Goal: Communication & Community: Answer question/provide support

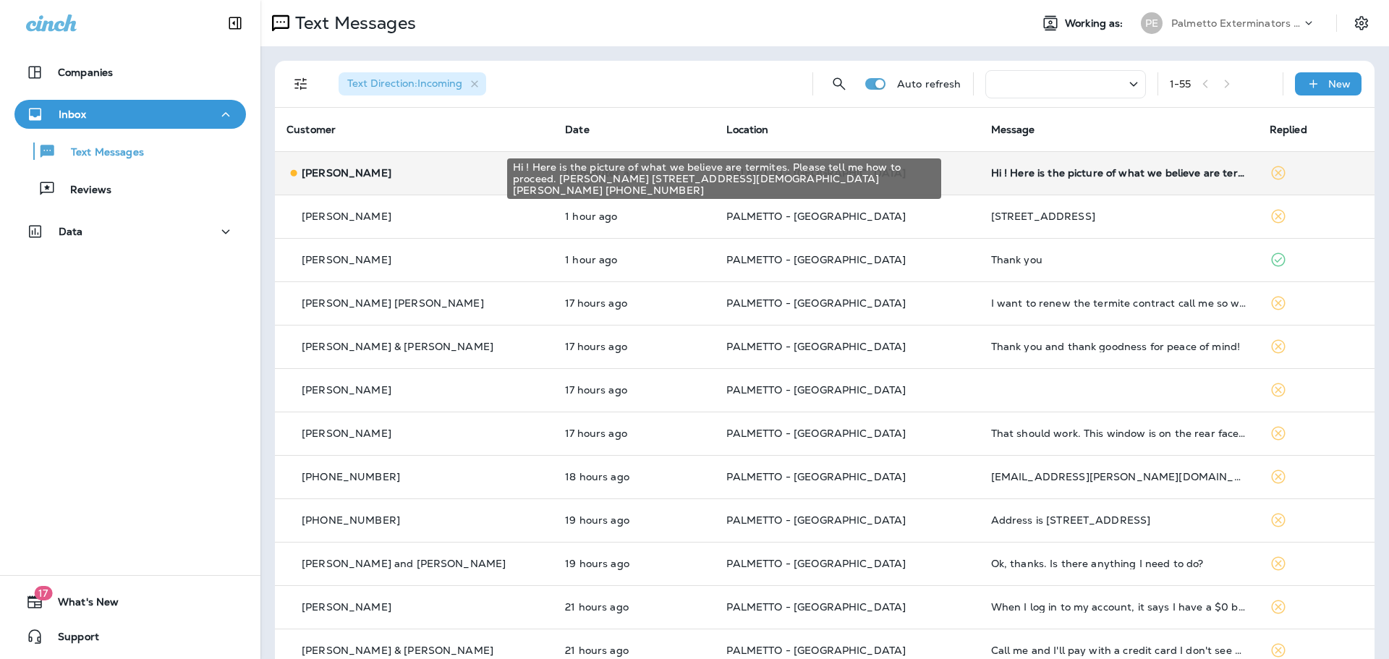
click at [1130, 169] on div "Hi ! Here is the picture of what we believe are termites. Please tell me how to…" at bounding box center [1118, 173] width 255 height 12
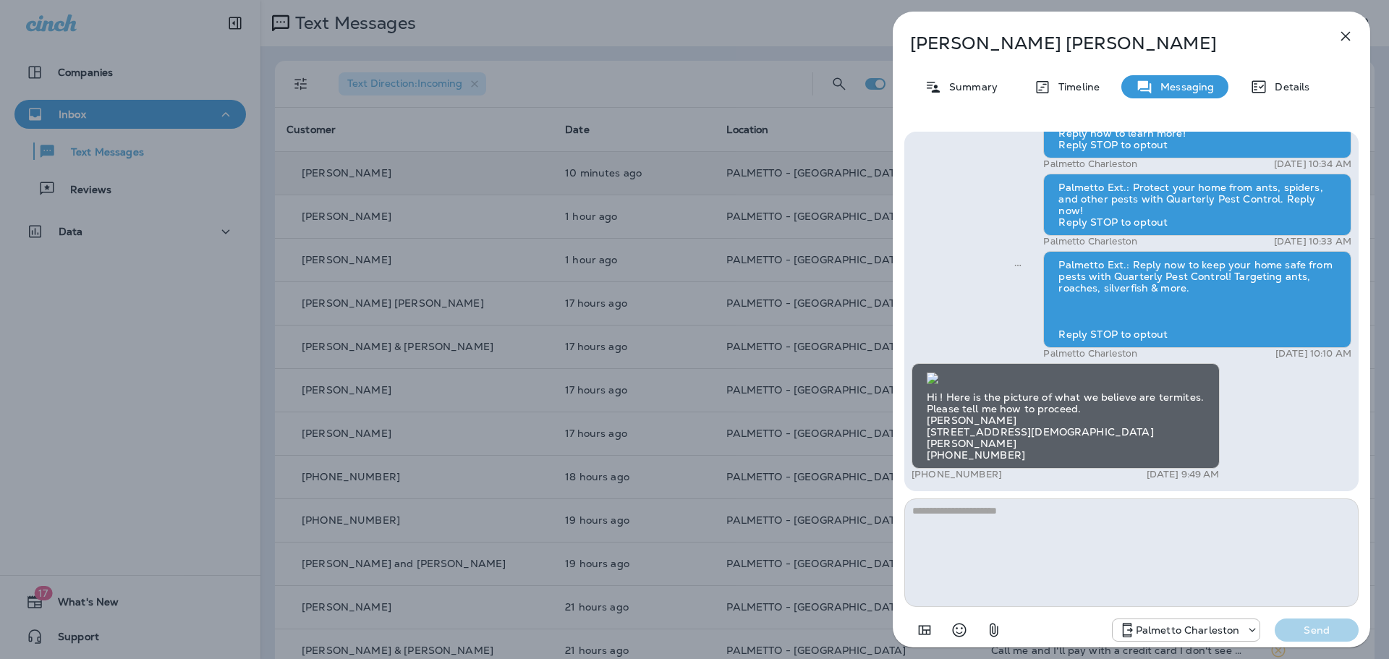
click at [938, 373] on img at bounding box center [933, 379] width 12 height 12
click at [961, 512] on textarea at bounding box center [1131, 552] width 454 height 109
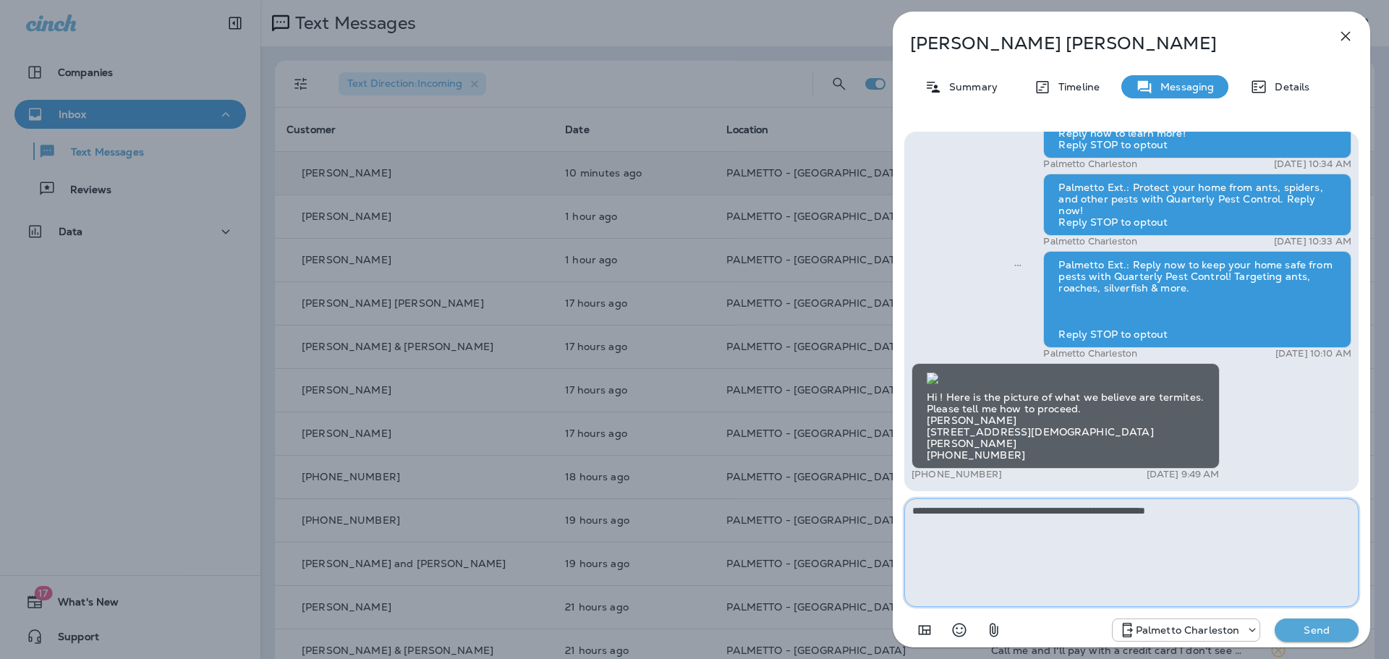
type textarea "**********"
click at [1310, 622] on button "Send" at bounding box center [1317, 629] width 84 height 23
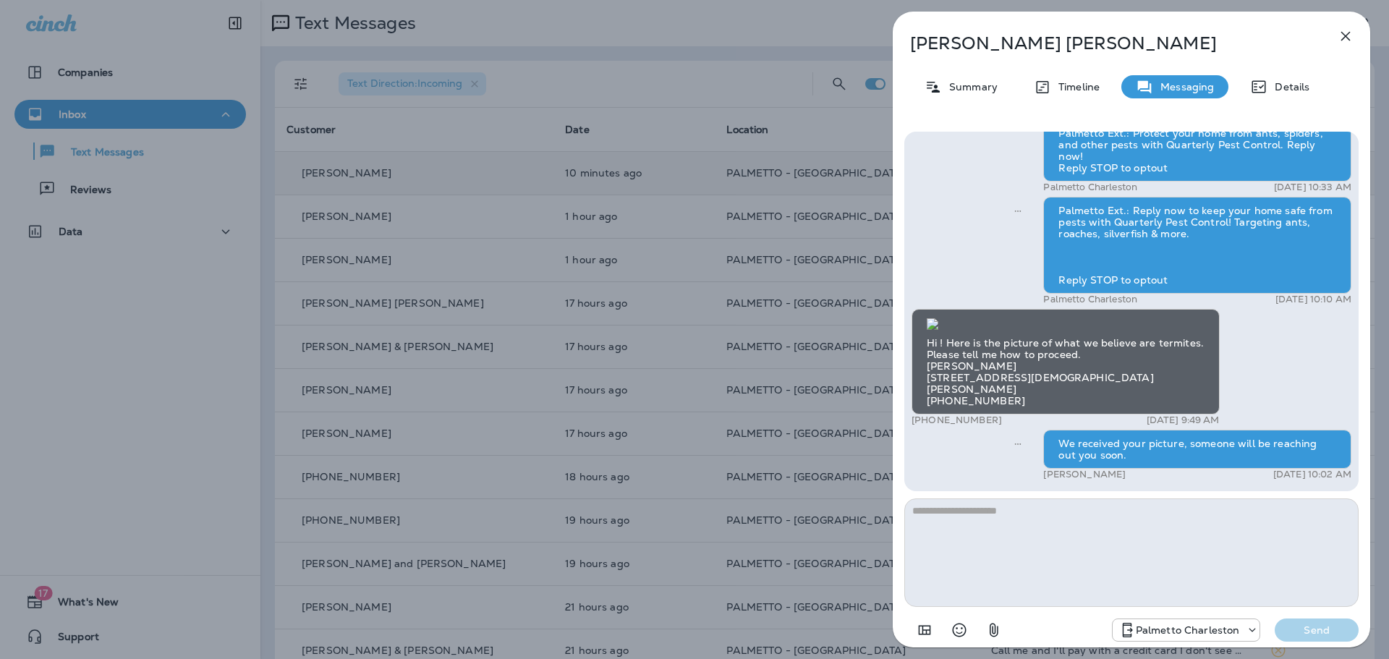
click at [1351, 35] on icon "button" at bounding box center [1345, 35] width 17 height 17
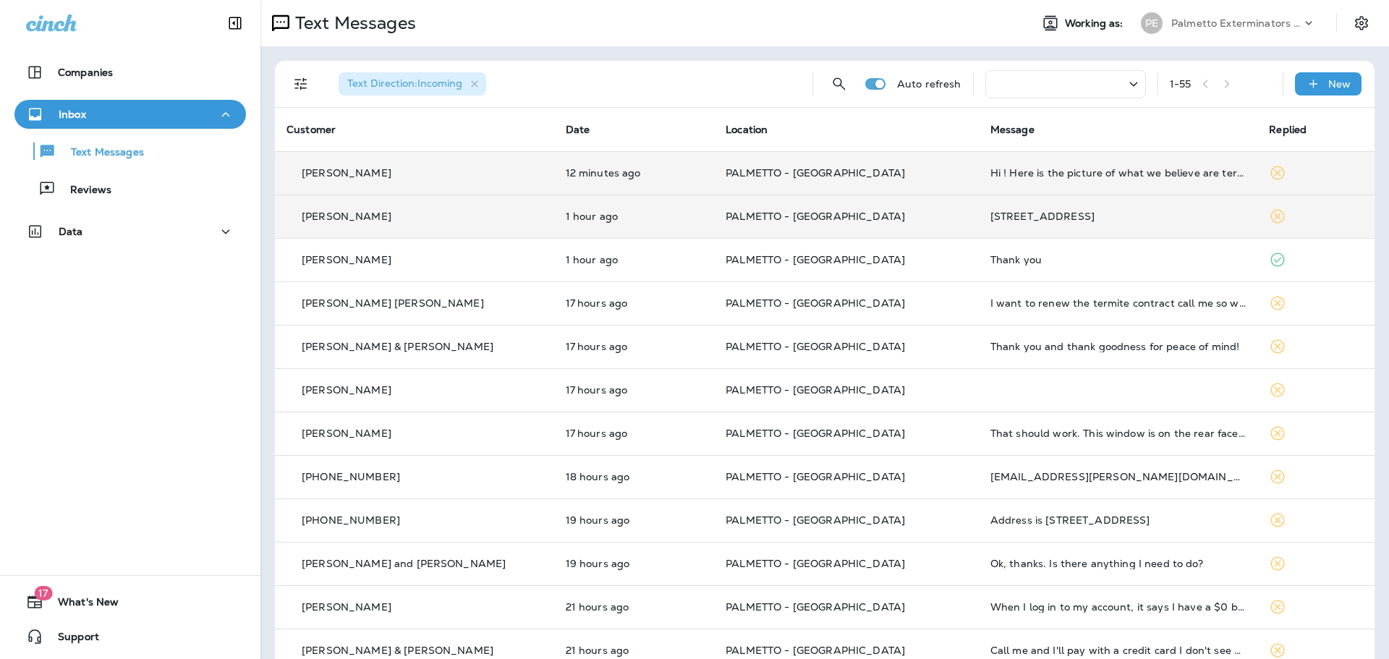
click at [1018, 221] on div "[STREET_ADDRESS]" at bounding box center [1118, 216] width 256 height 12
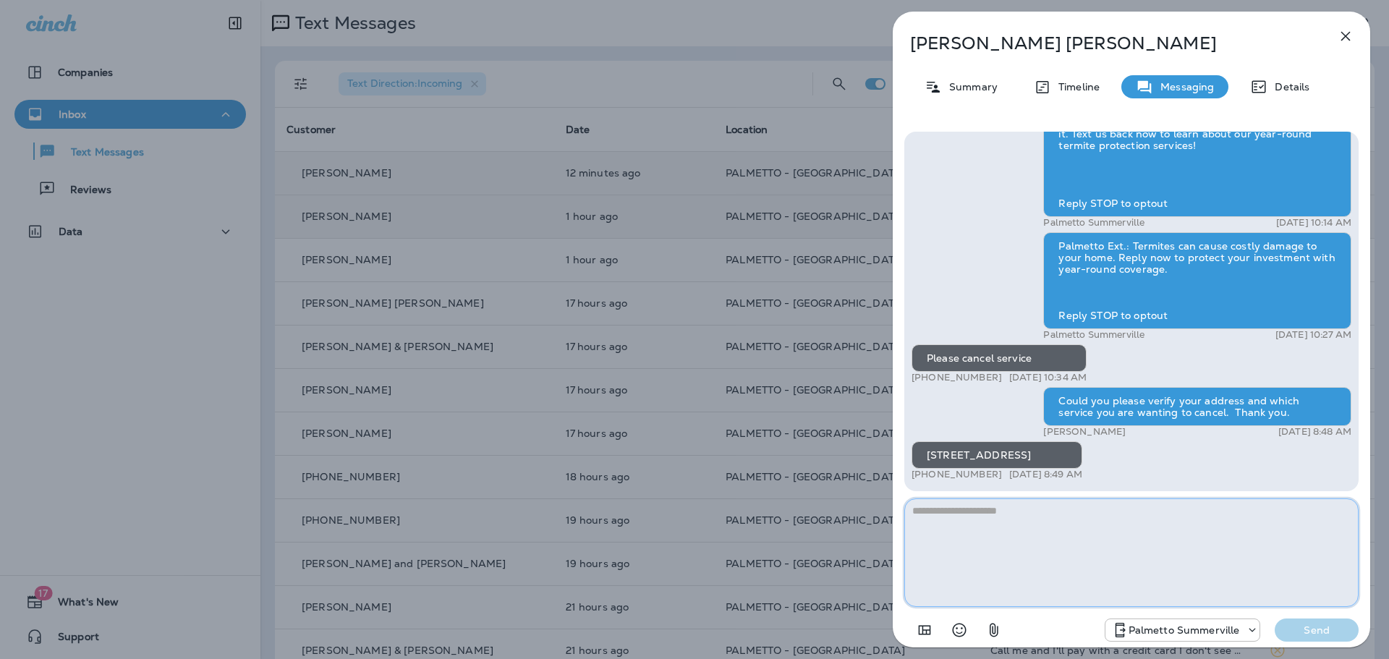
click at [948, 516] on textarea at bounding box center [1131, 552] width 454 height 109
type textarea "**********"
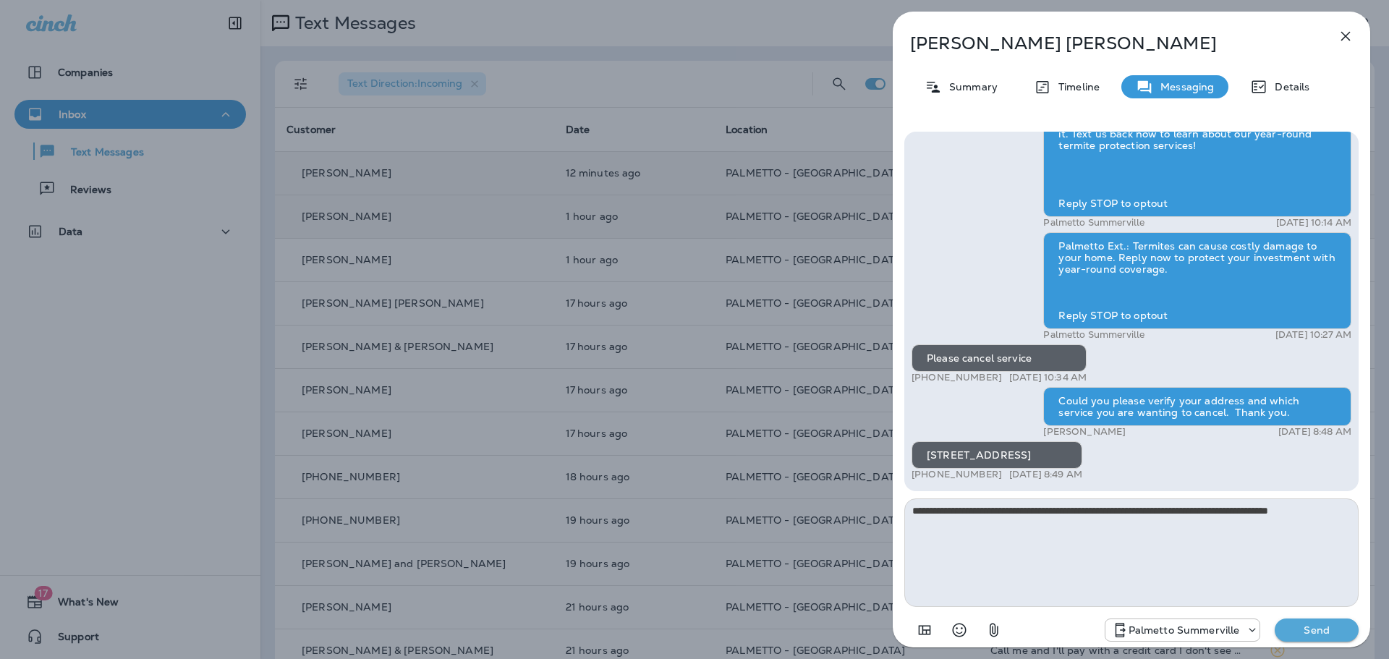
click at [1317, 631] on p "Send" at bounding box center [1316, 630] width 61 height 13
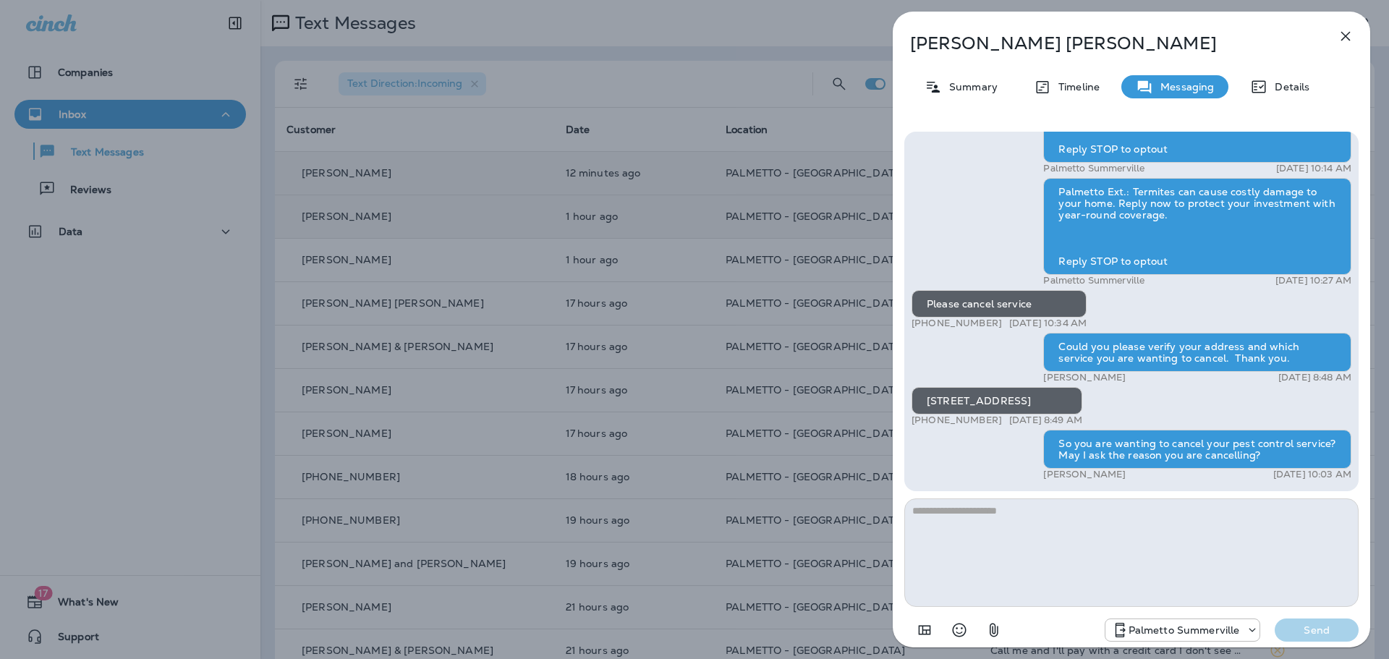
drag, startPoint x: 1346, startPoint y: 30, endPoint x: 1055, endPoint y: 0, distance: 293.0
click at [1346, 30] on icon "button" at bounding box center [1345, 35] width 17 height 17
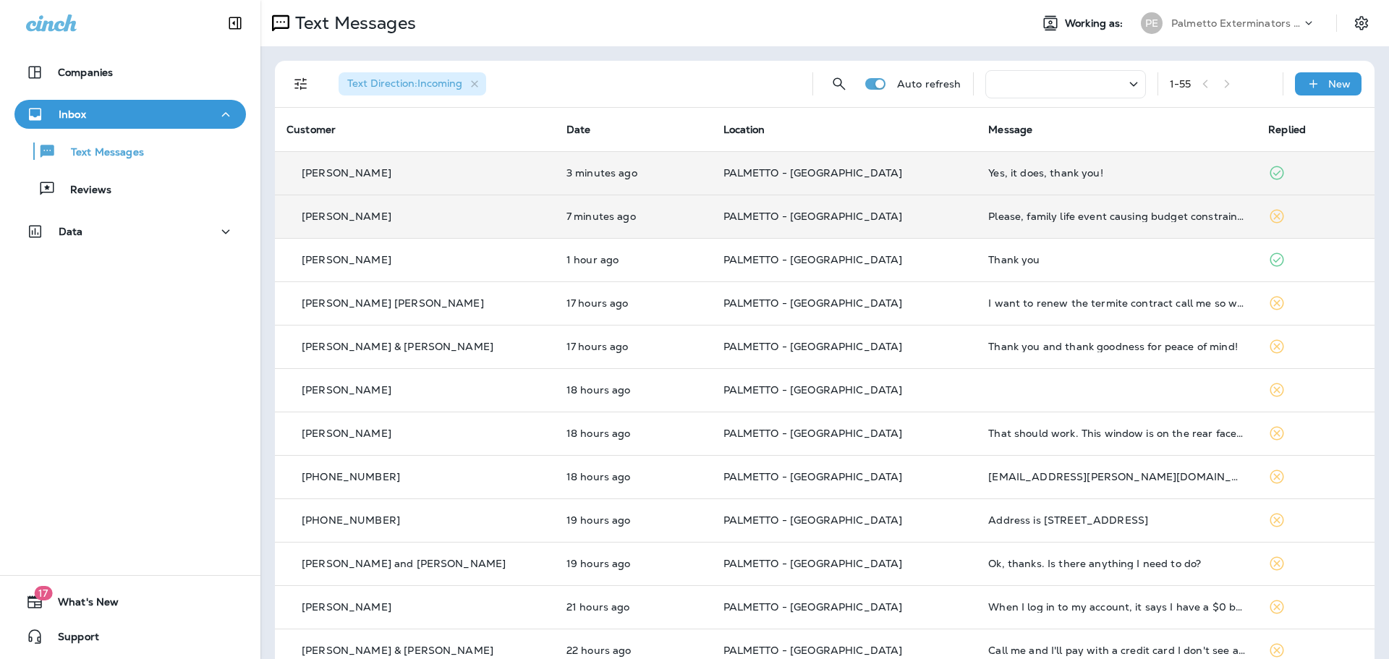
click at [379, 215] on p "[PERSON_NAME]" at bounding box center [347, 216] width 90 height 12
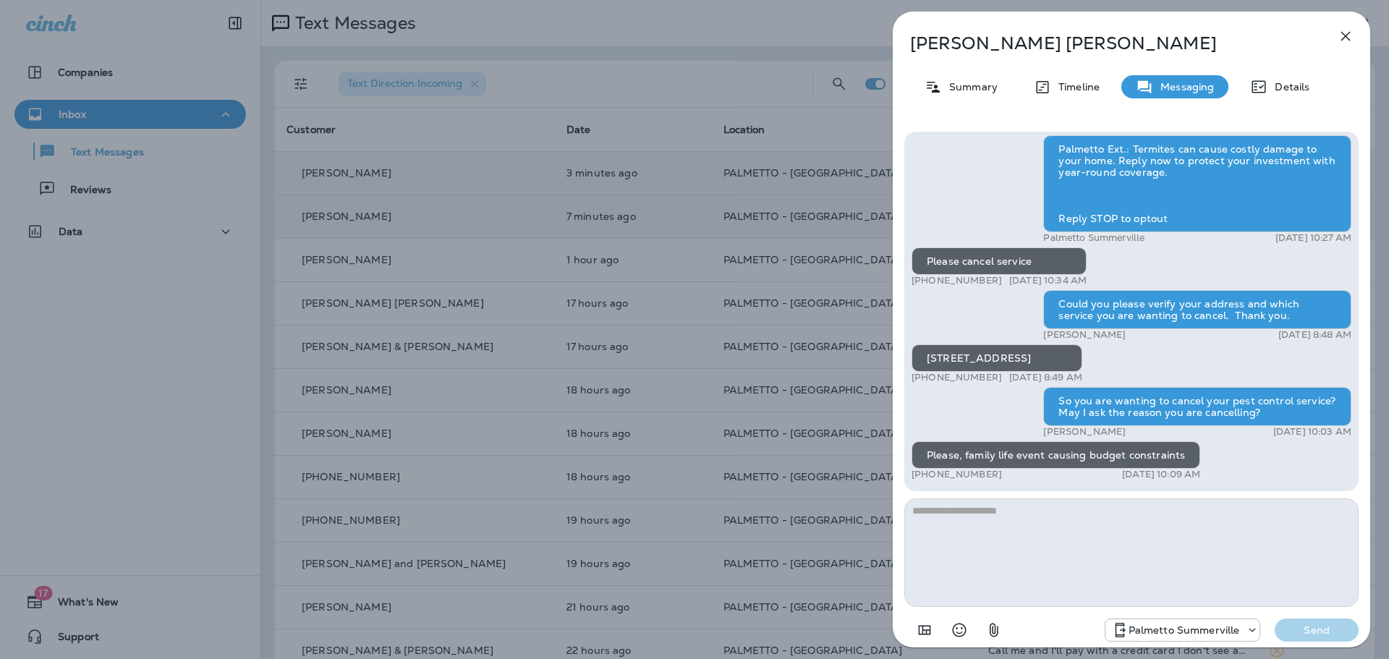
click at [998, 509] on textarea at bounding box center [1131, 552] width 454 height 109
type textarea "**********"
click at [1295, 632] on p "Send" at bounding box center [1316, 630] width 61 height 13
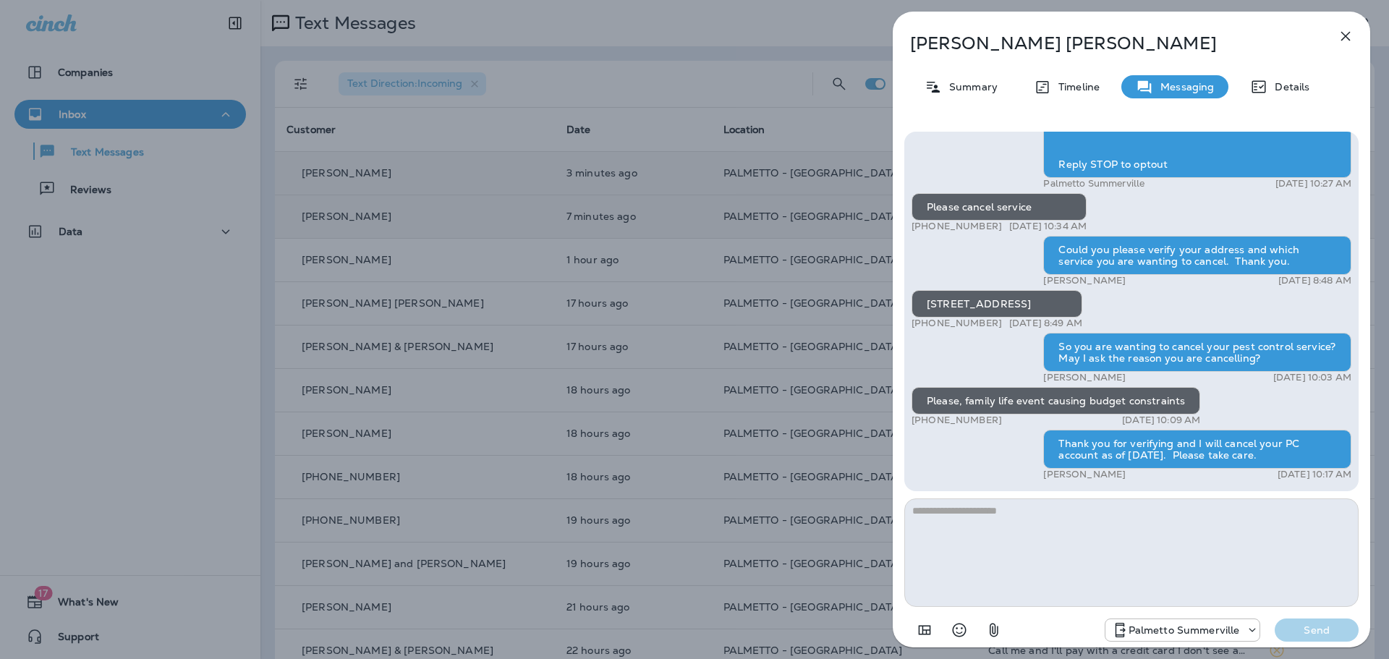
click at [1341, 39] on icon "button" at bounding box center [1345, 35] width 17 height 17
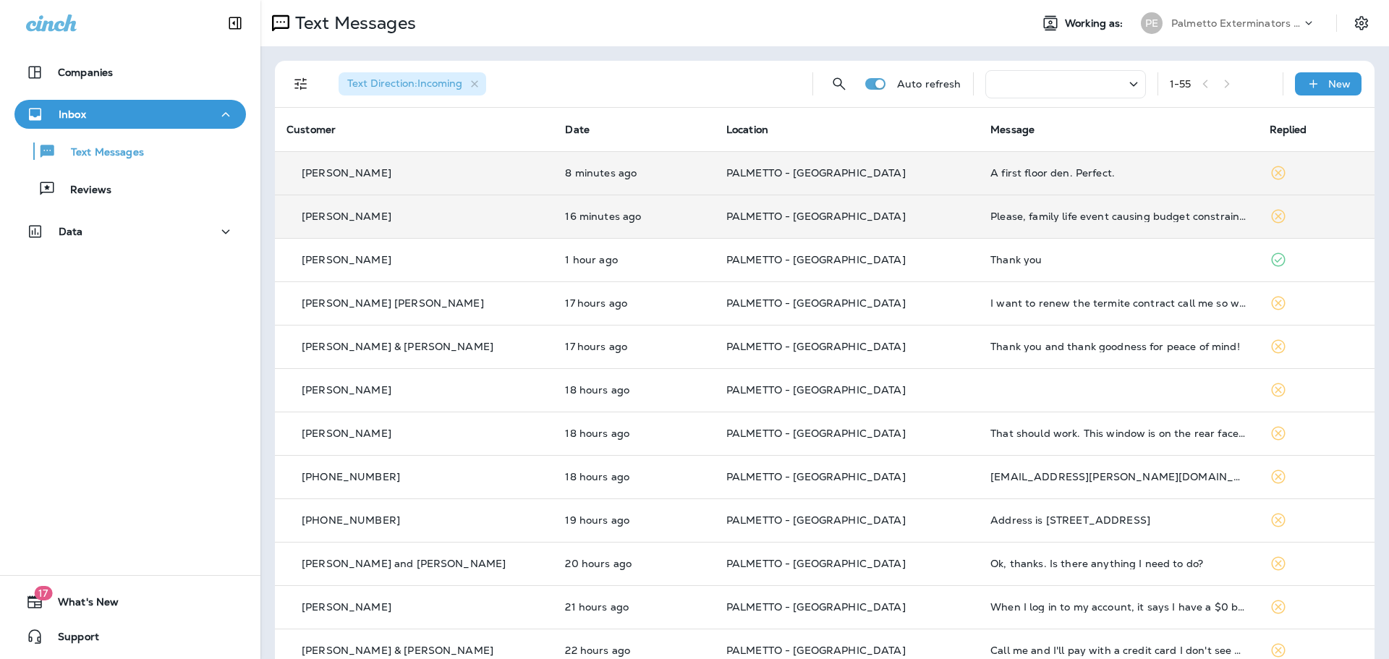
click at [324, 174] on p "[PERSON_NAME]" at bounding box center [347, 173] width 90 height 12
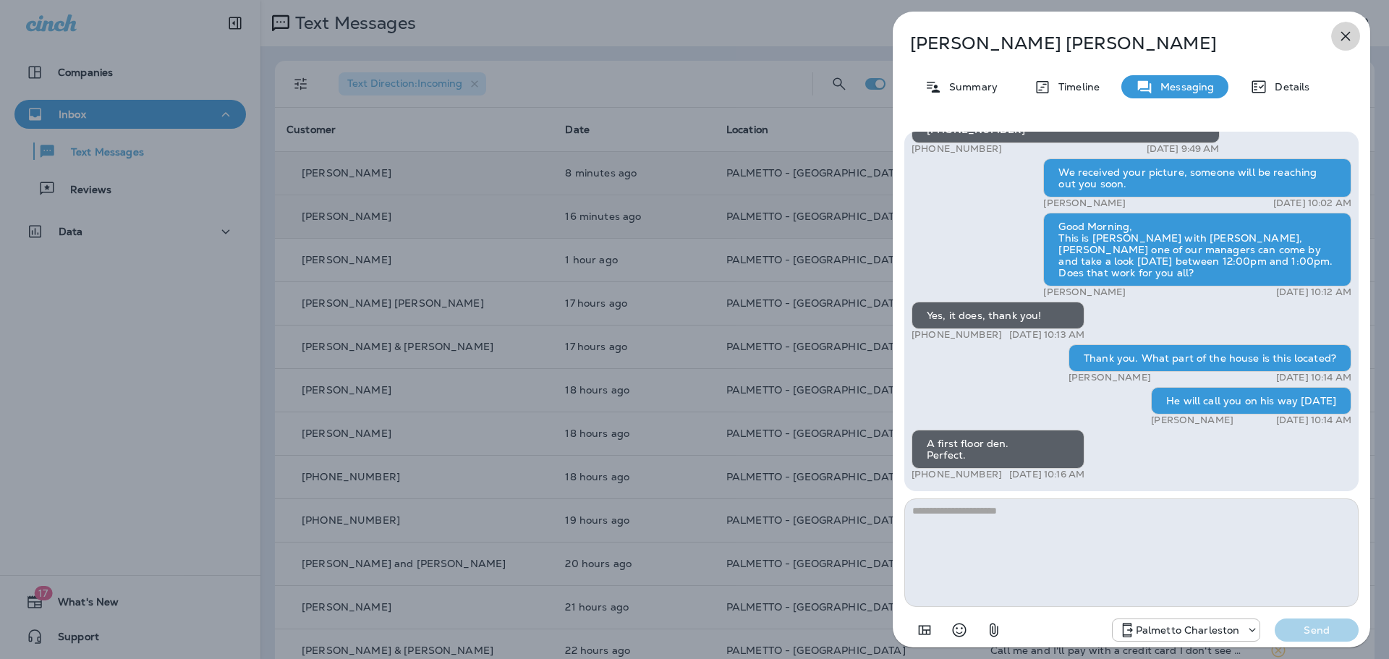
click at [1346, 35] on icon "button" at bounding box center [1345, 36] width 9 height 9
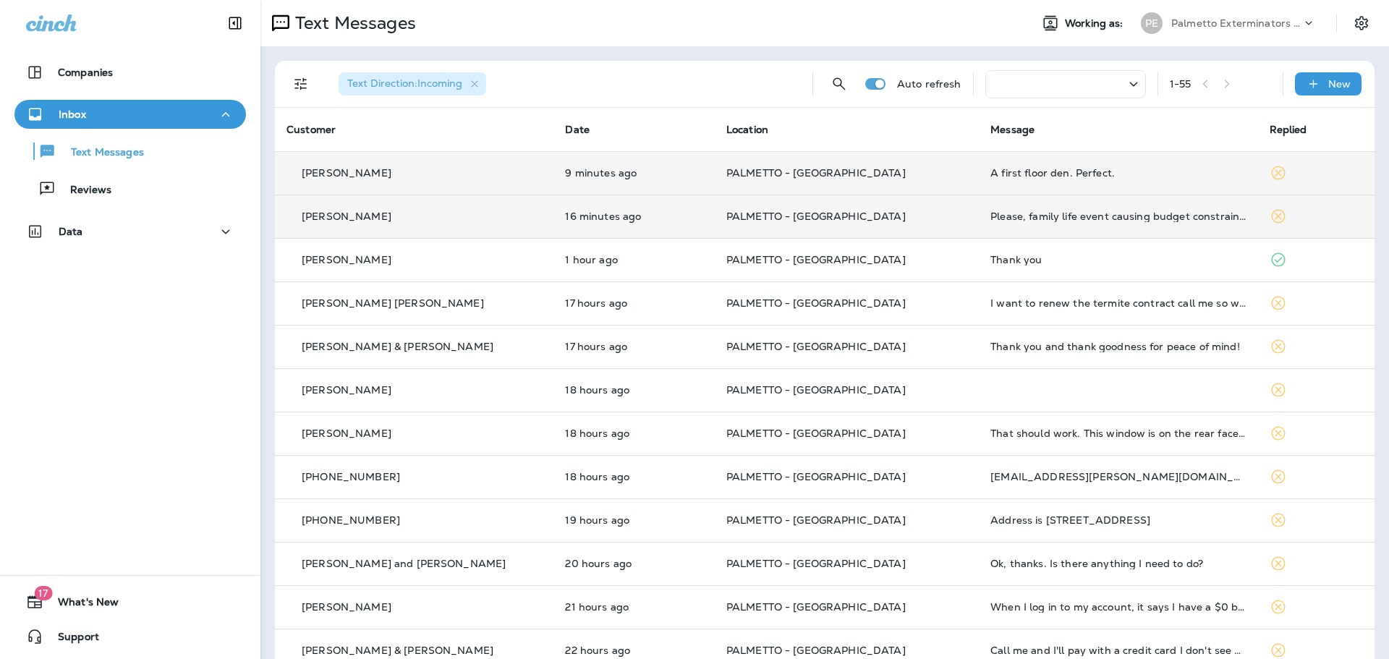
click at [354, 218] on p "[PERSON_NAME]" at bounding box center [347, 216] width 90 height 12
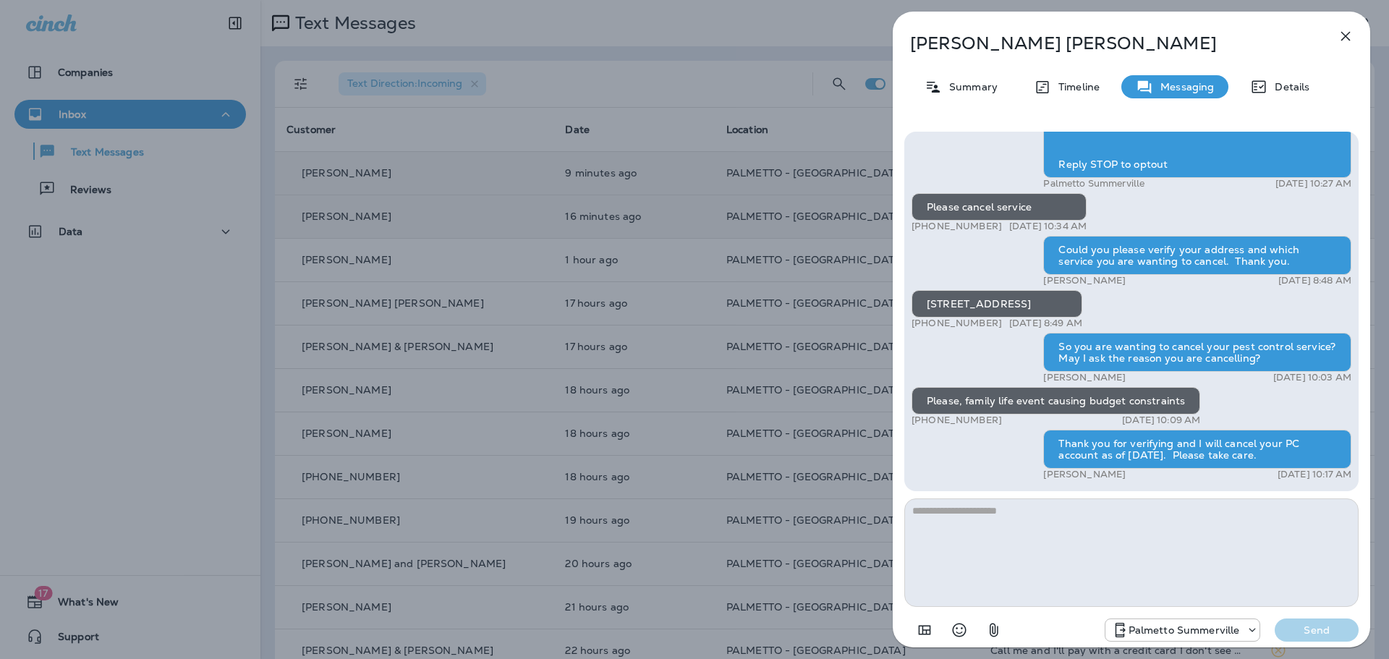
click at [1345, 37] on icon "button" at bounding box center [1345, 36] width 9 height 9
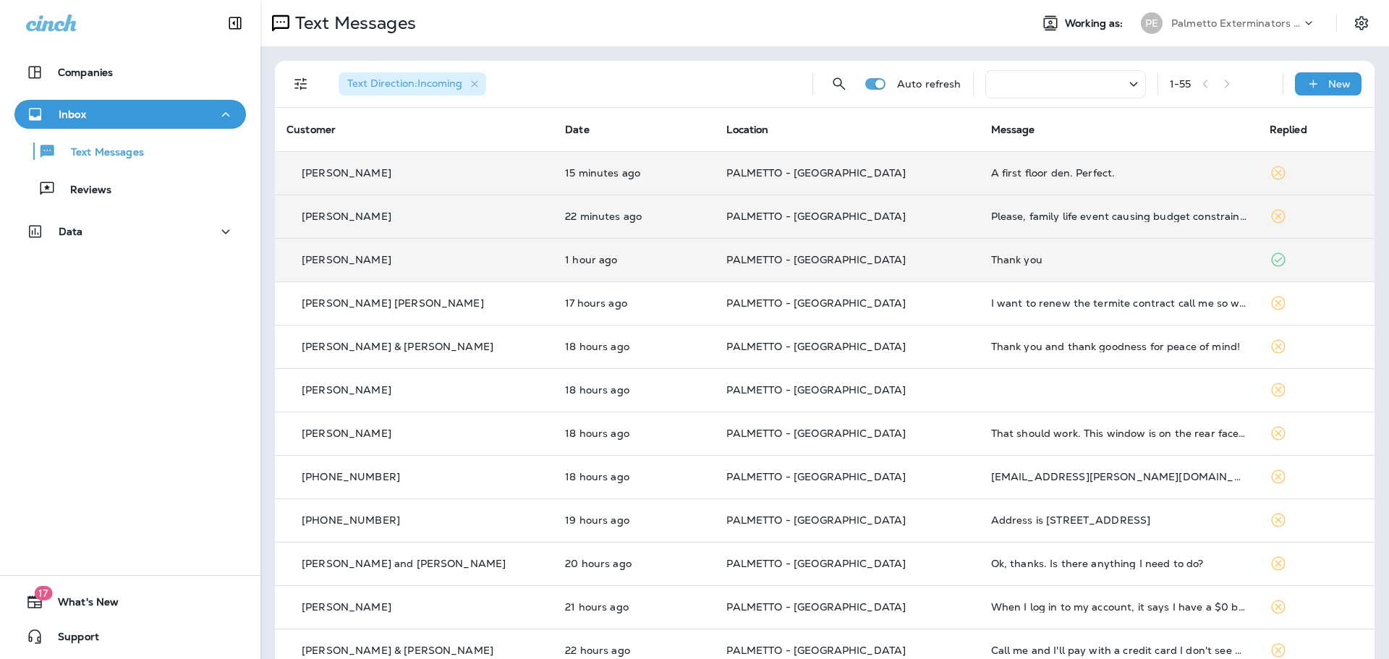
click at [331, 260] on p "[PERSON_NAME]" at bounding box center [347, 260] width 90 height 12
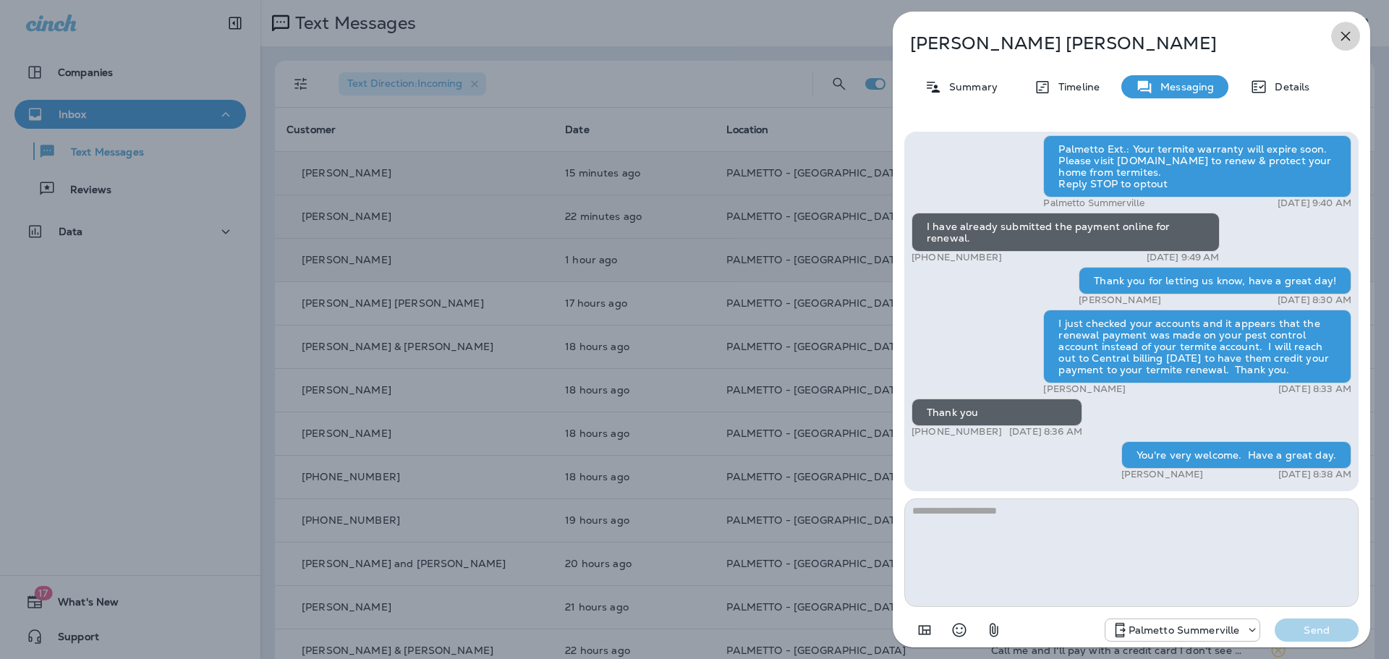
click at [1349, 33] on icon "button" at bounding box center [1345, 35] width 17 height 17
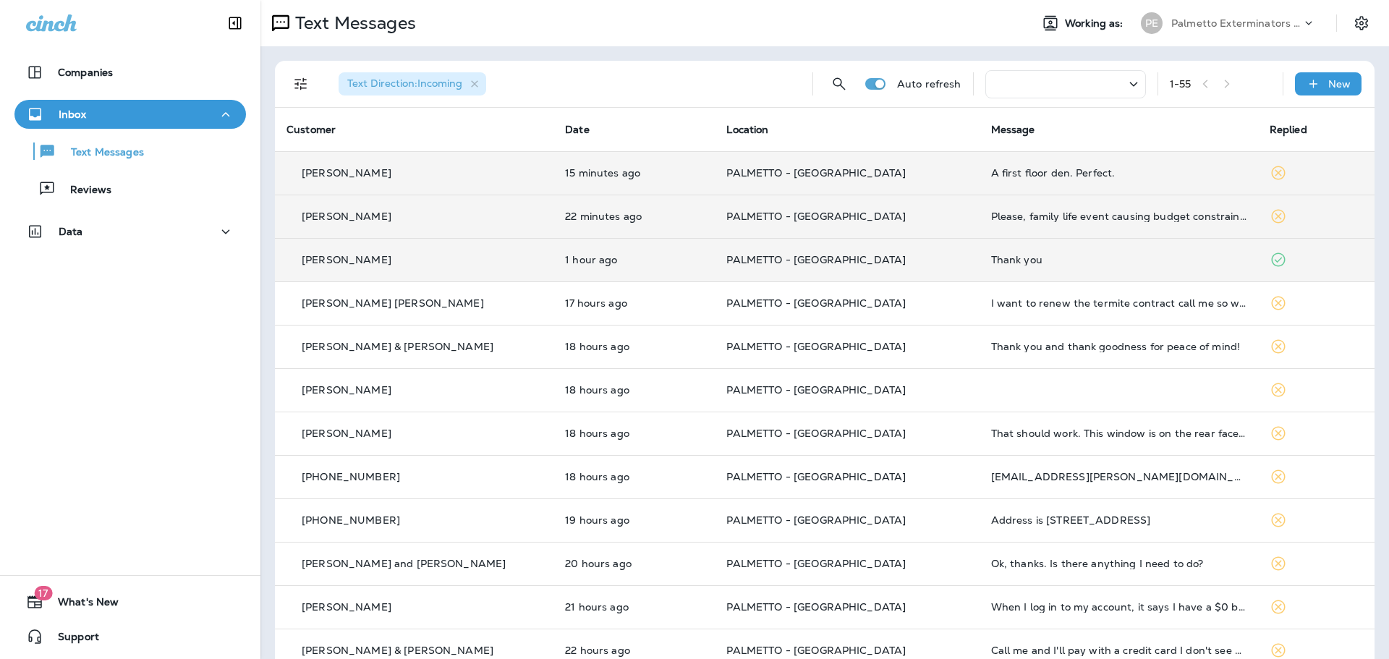
click at [339, 255] on p "[PERSON_NAME]" at bounding box center [347, 260] width 90 height 12
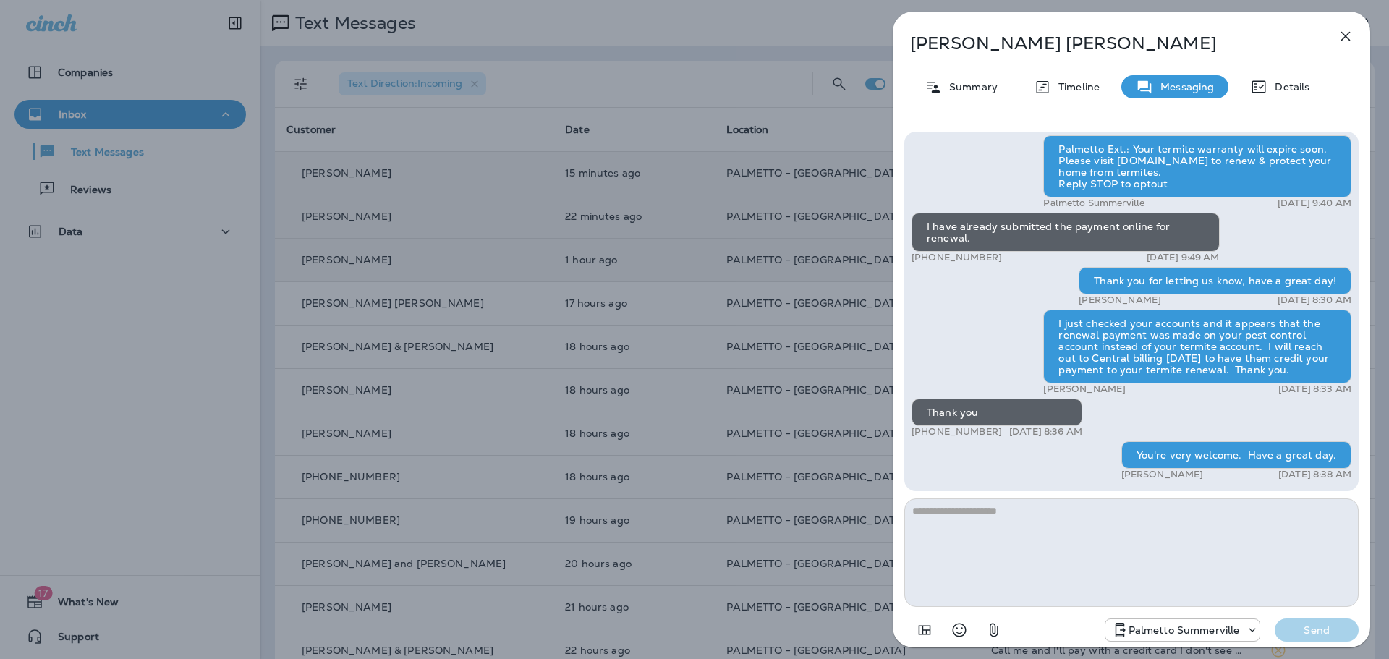
click at [1343, 25] on button "button" at bounding box center [1345, 36] width 29 height 29
